Goal: Information Seeking & Learning: Learn about a topic

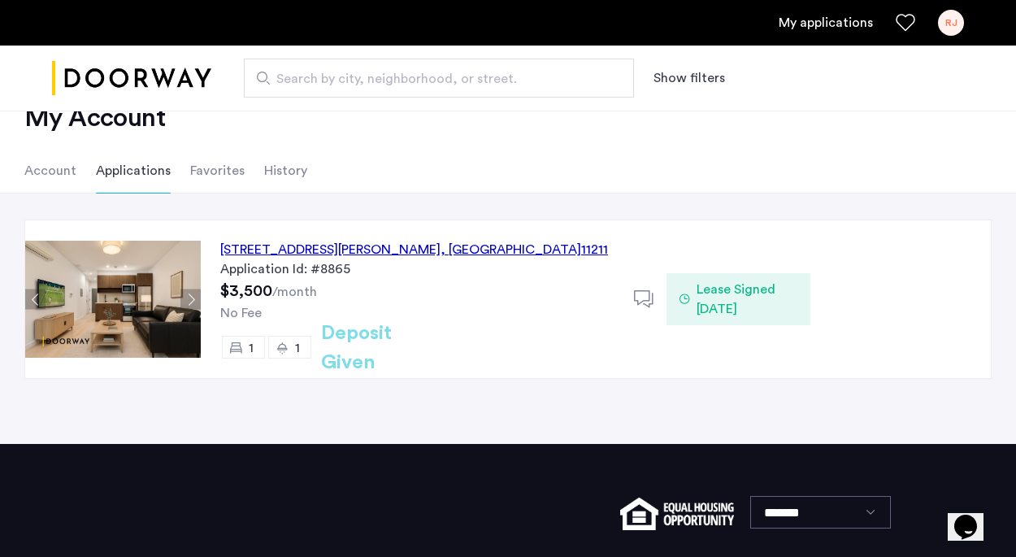
click at [351, 250] on div "[STREET_ADDRESS][PERSON_NAME]" at bounding box center [414, 250] width 388 height 20
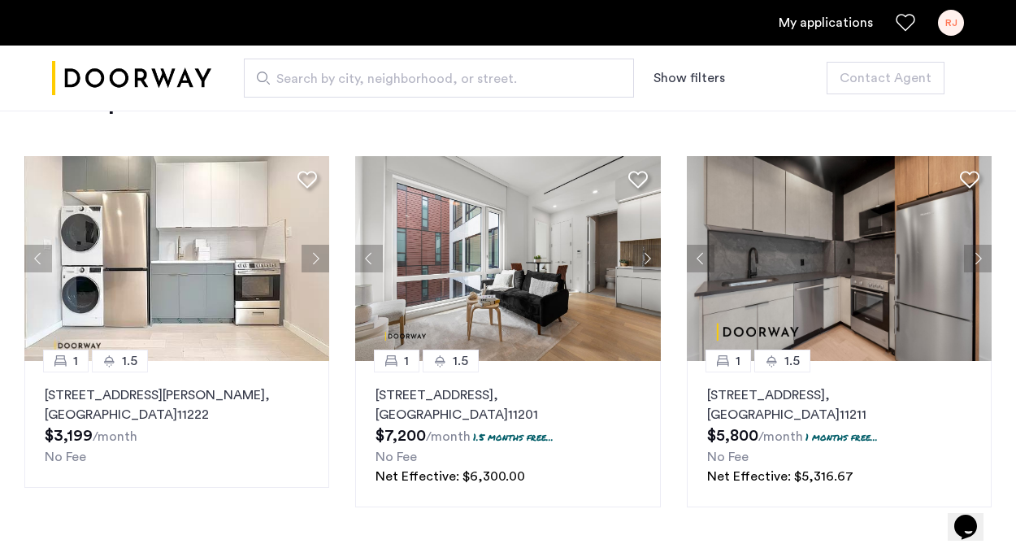
scroll to position [2001, 0]
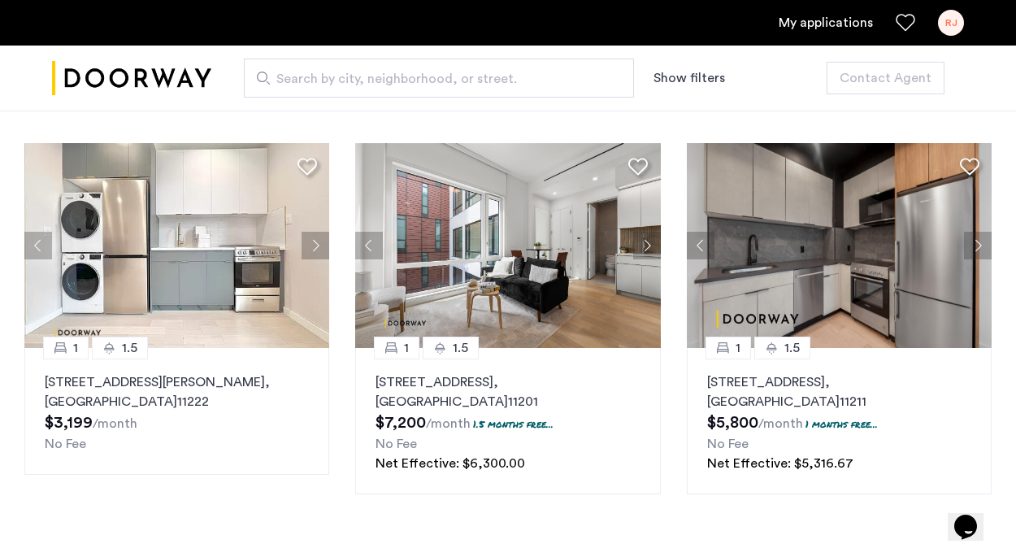
click at [316, 250] on button "Next apartment" at bounding box center [316, 246] width 28 height 28
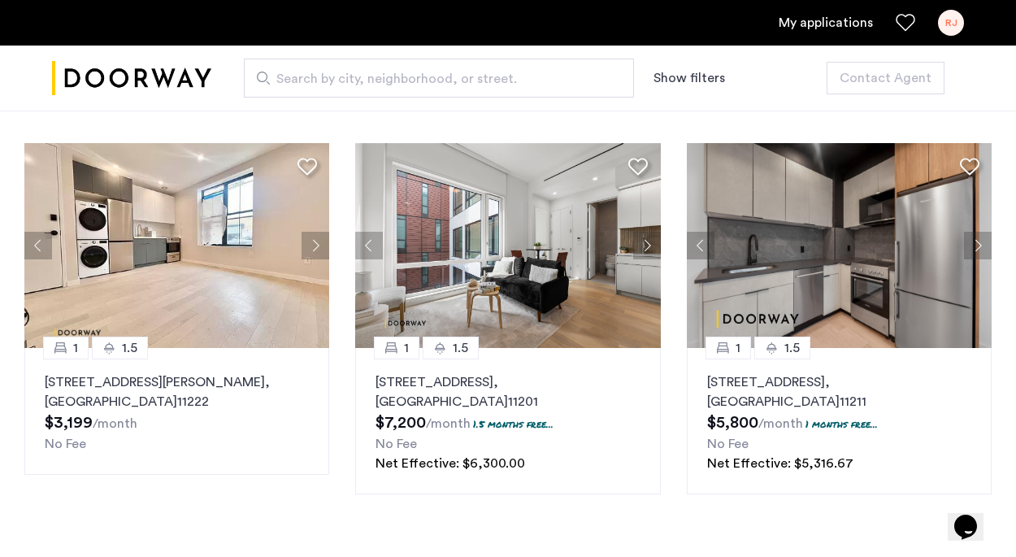
click at [316, 248] on button "Next apartment" at bounding box center [316, 246] width 28 height 28
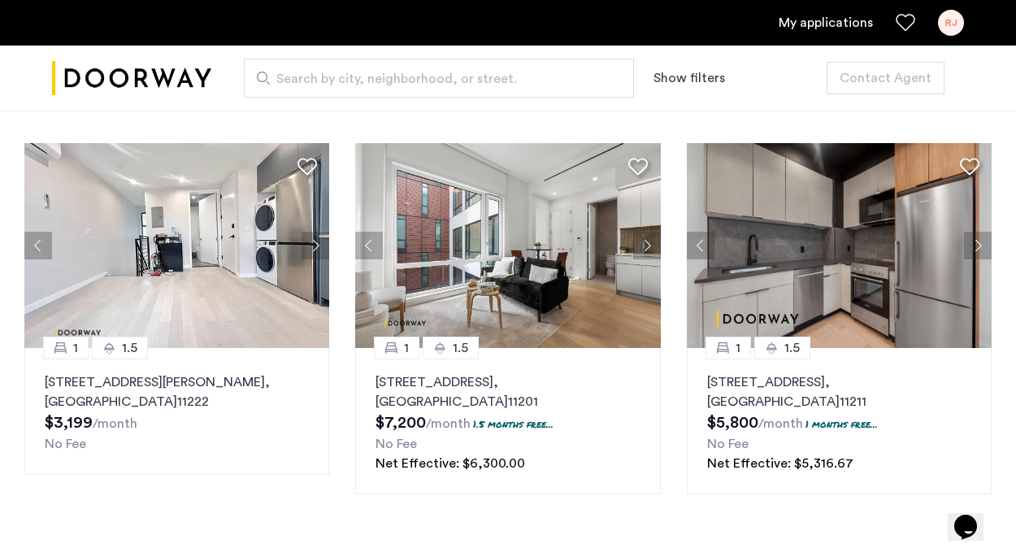
click at [316, 248] on button "Next apartment" at bounding box center [316, 246] width 28 height 28
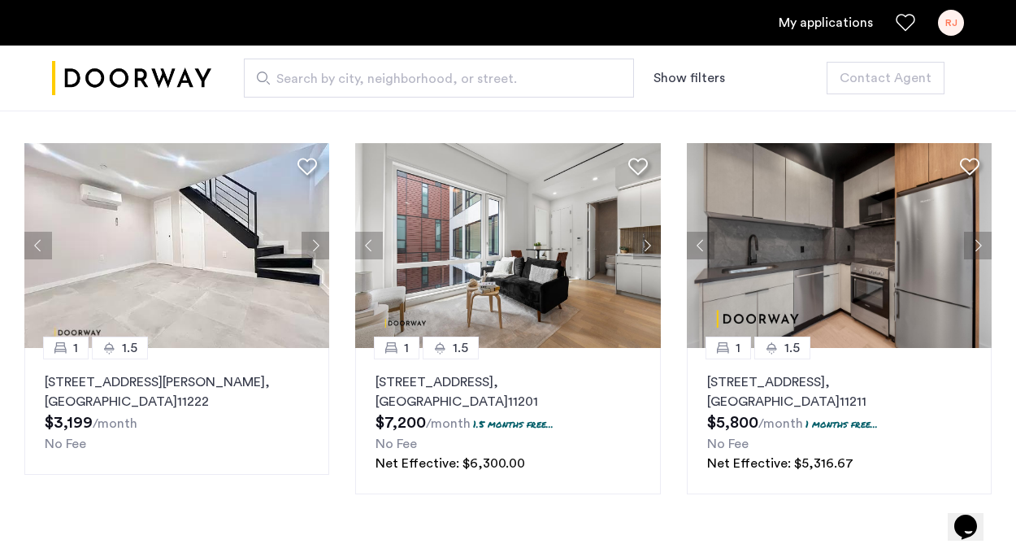
click at [316, 248] on button "Next apartment" at bounding box center [316, 246] width 28 height 28
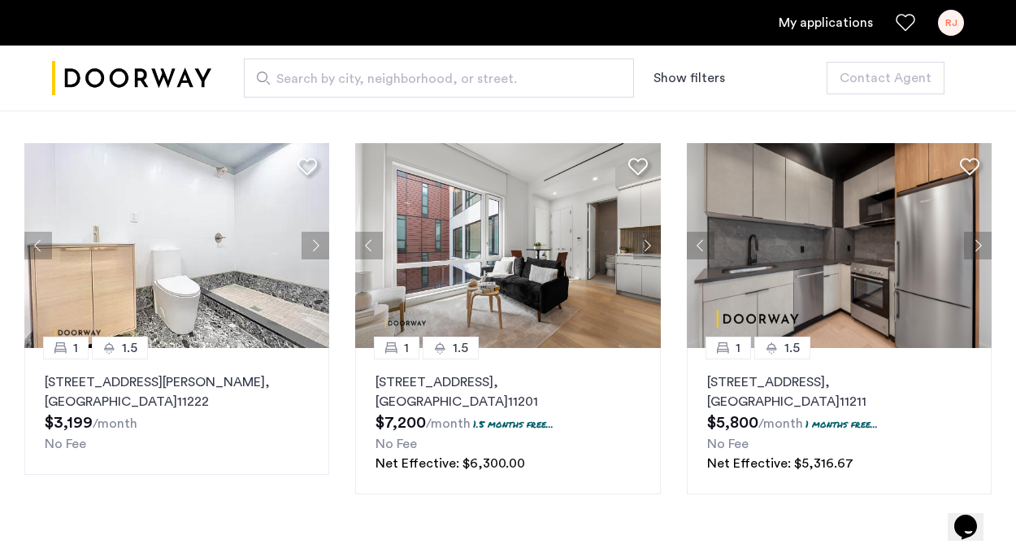
click at [316, 248] on button "Next apartment" at bounding box center [316, 246] width 28 height 28
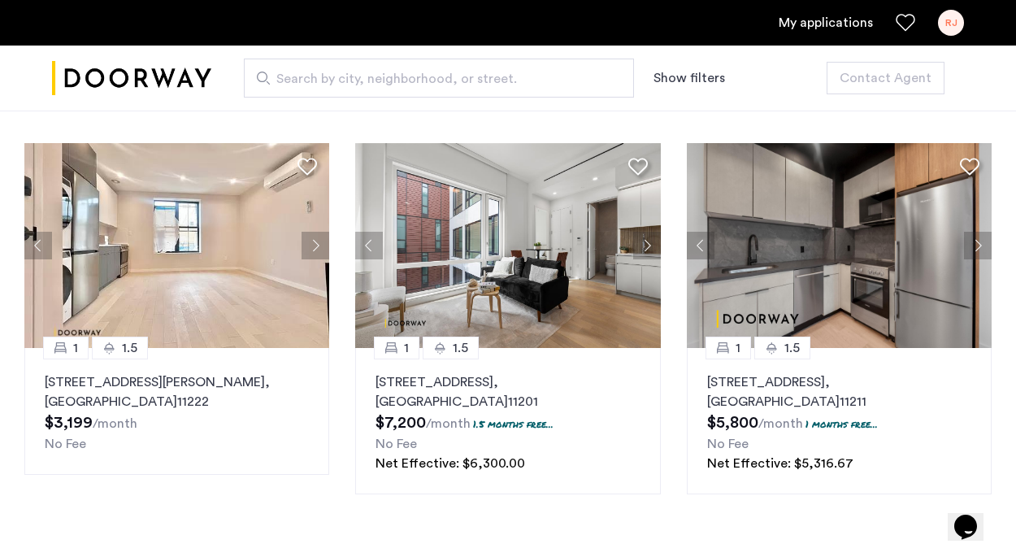
click at [317, 249] on button "Next apartment" at bounding box center [316, 246] width 28 height 28
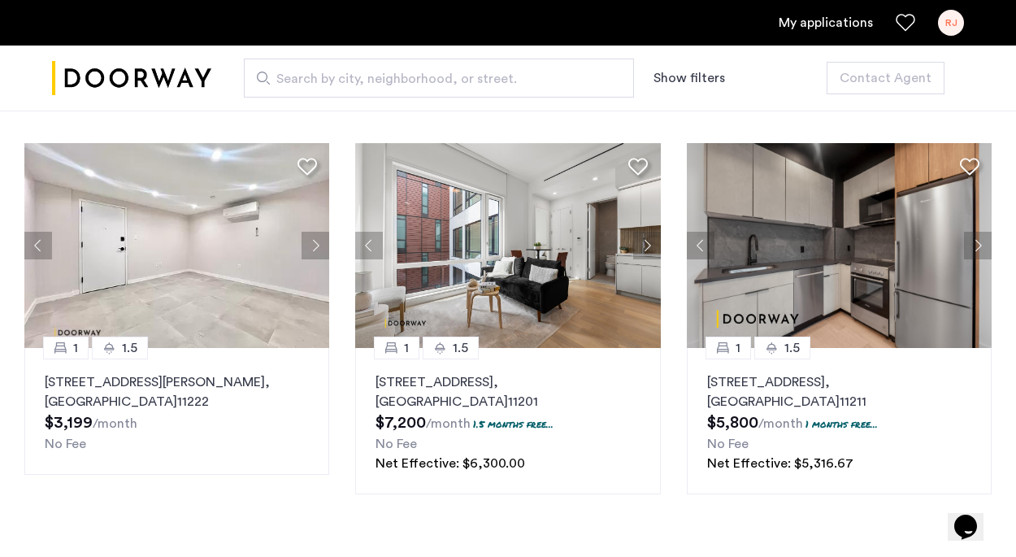
click at [317, 249] on button "Next apartment" at bounding box center [316, 246] width 28 height 28
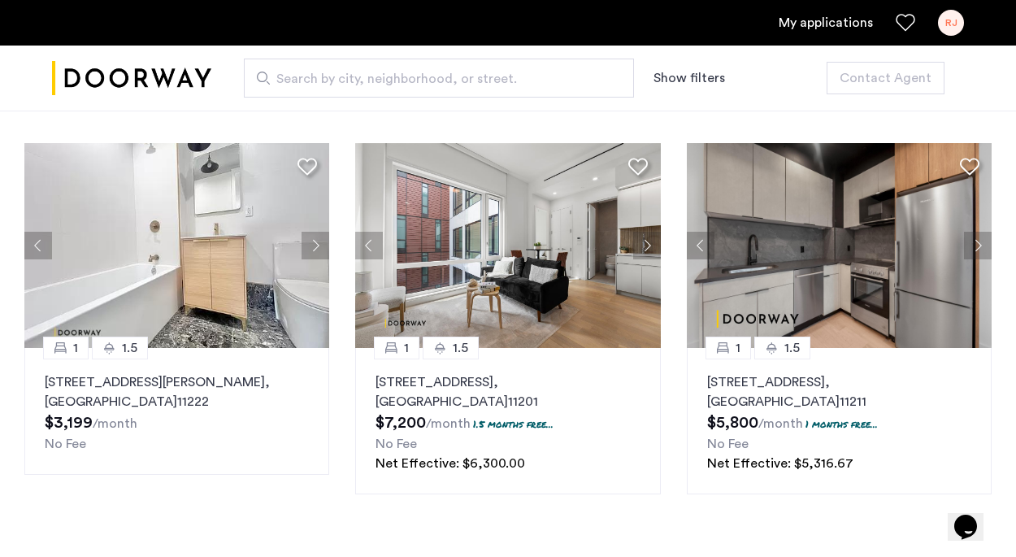
click at [316, 248] on button "Next apartment" at bounding box center [316, 246] width 28 height 28
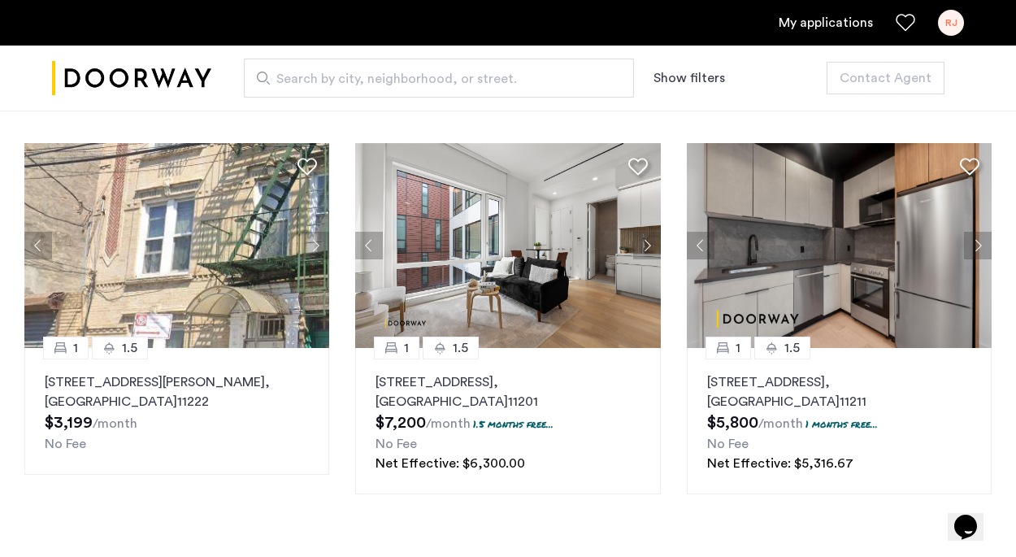
click at [316, 248] on button "Next apartment" at bounding box center [316, 246] width 28 height 28
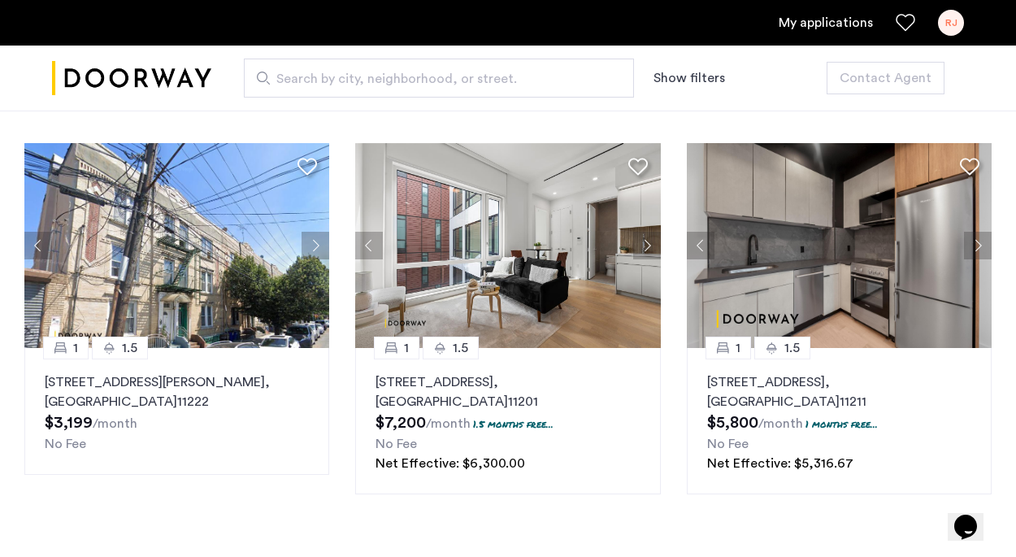
click at [316, 247] on button "Next apartment" at bounding box center [316, 246] width 28 height 28
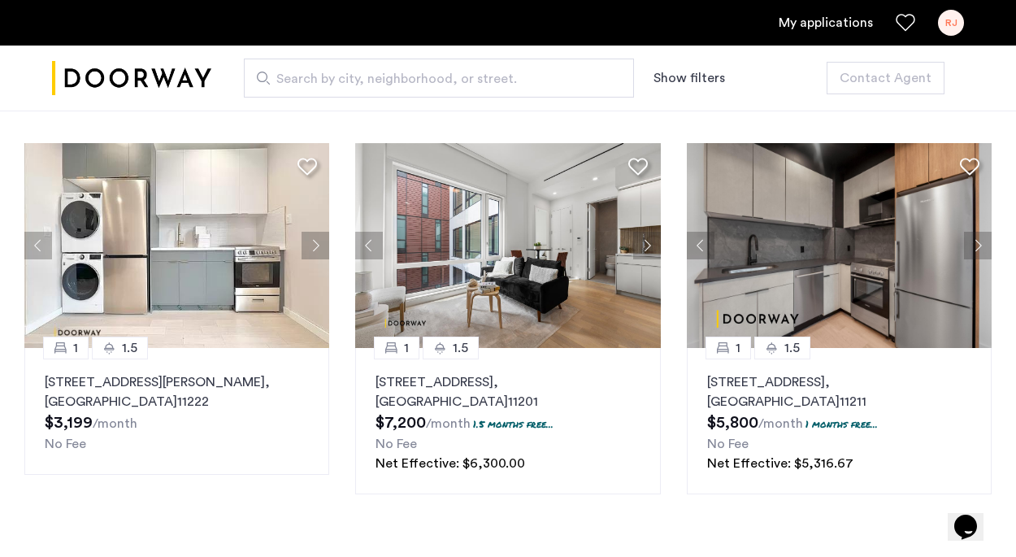
click at [318, 246] on button "Next apartment" at bounding box center [316, 246] width 28 height 28
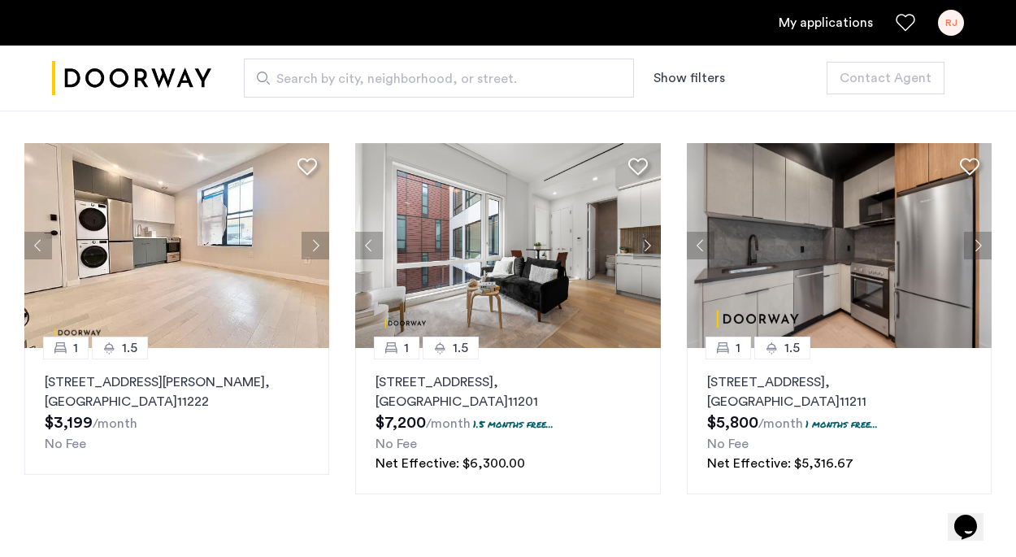
click at [318, 246] on button "Next apartment" at bounding box center [316, 246] width 28 height 28
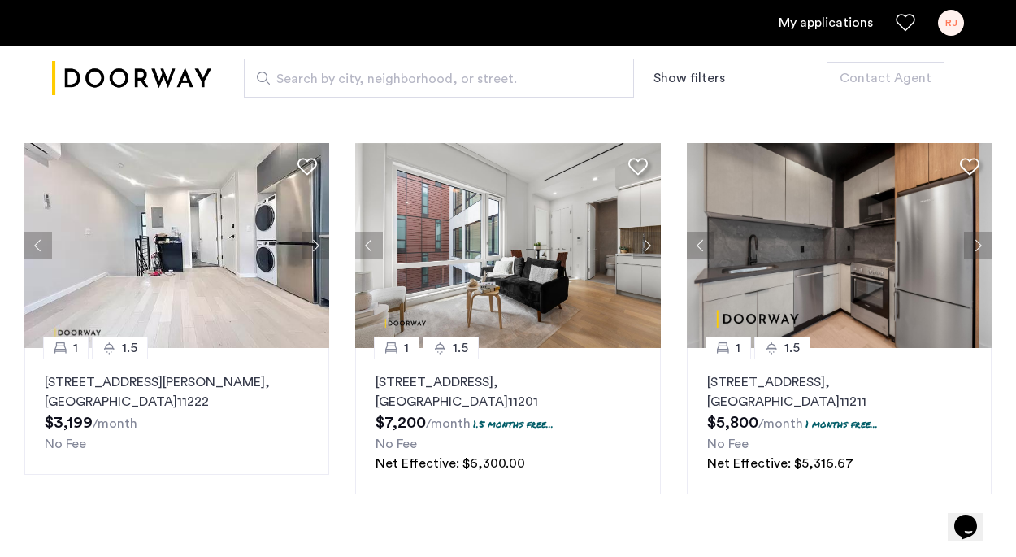
click at [318, 246] on button "Next apartment" at bounding box center [316, 246] width 28 height 28
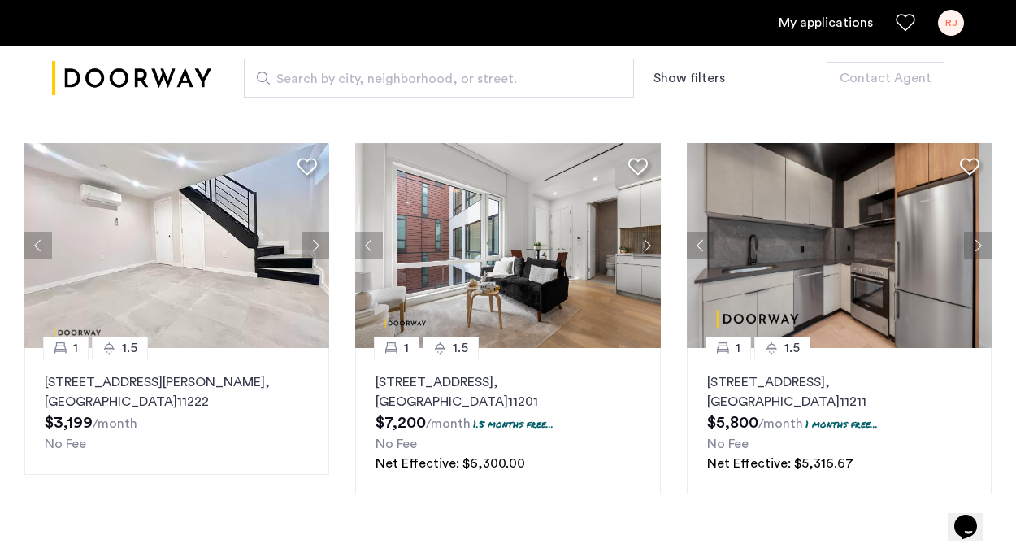
click at [318, 246] on button "Next apartment" at bounding box center [316, 246] width 28 height 28
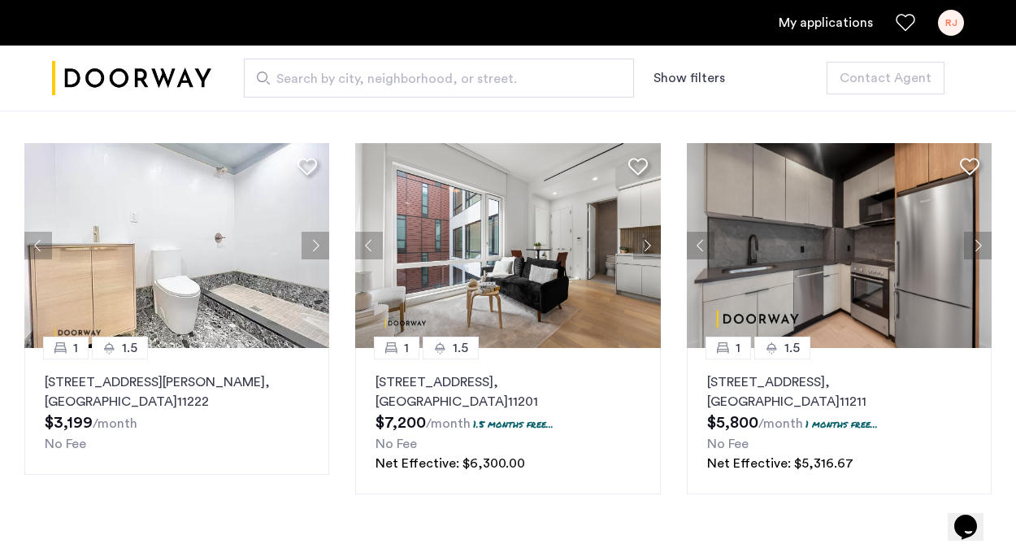
click at [317, 246] on button "Next apartment" at bounding box center [316, 246] width 28 height 28
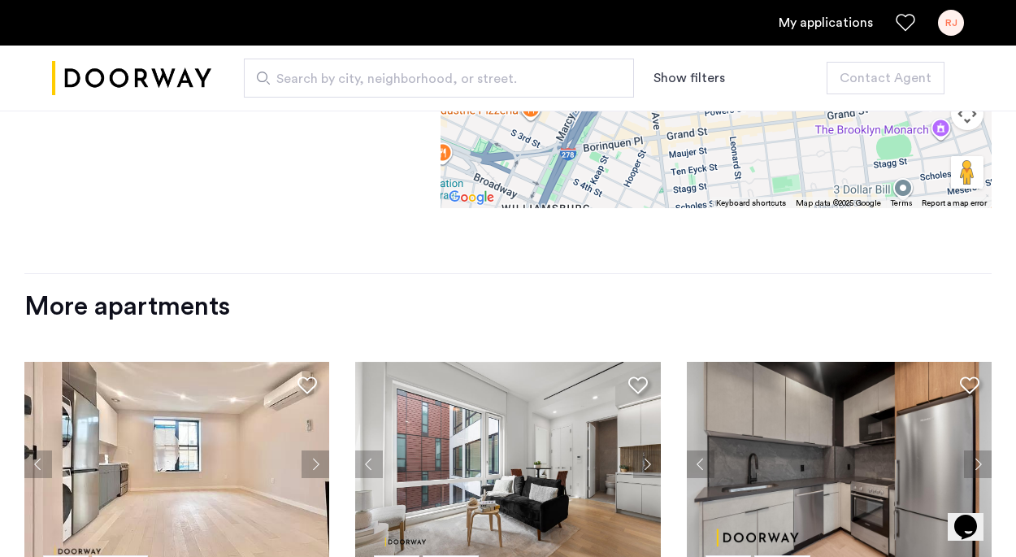
scroll to position [1688, 0]
